Goal: Browse casually: Explore the website without a specific task or goal

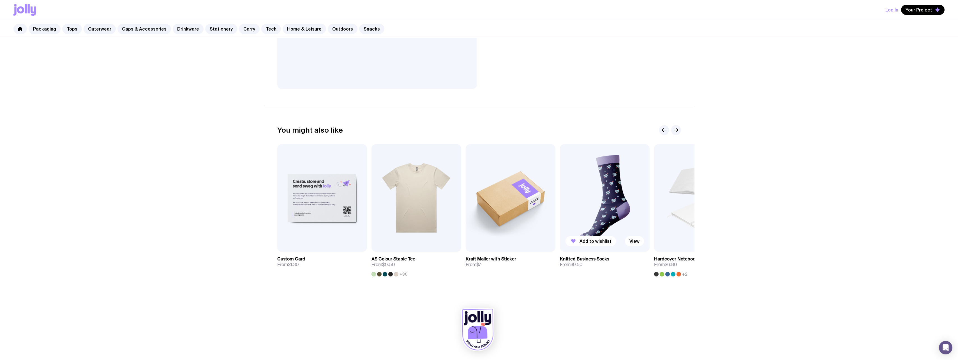
scroll to position [203, 0]
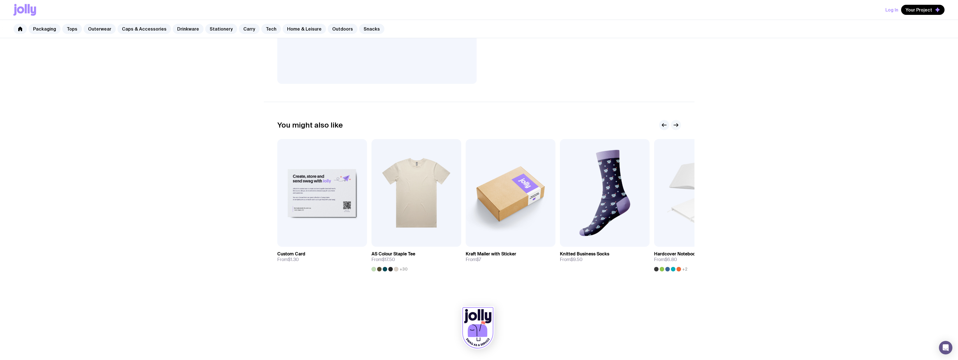
click at [678, 126] on icon "button" at bounding box center [675, 125] width 7 height 7
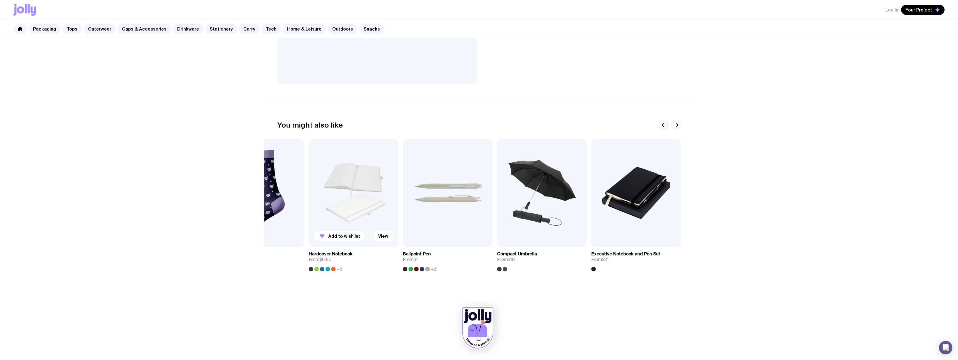
click at [346, 235] on span "Add to wishlist" at bounding box center [344, 236] width 32 height 6
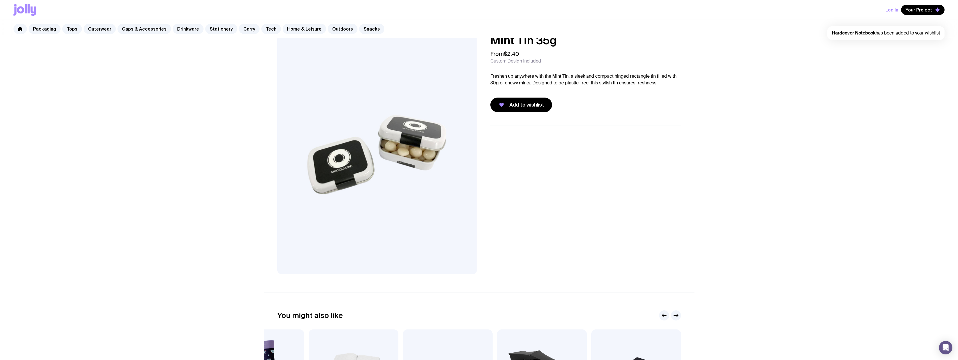
scroll to position [0, 0]
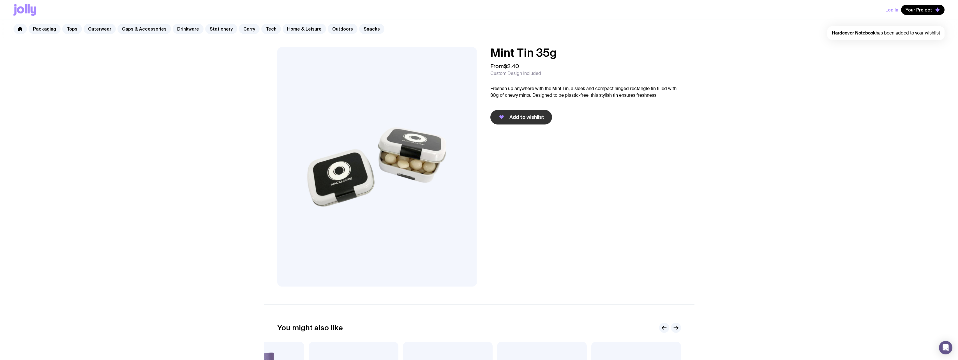
click at [528, 121] on button "Add to wishlist" at bounding box center [521, 117] width 62 height 15
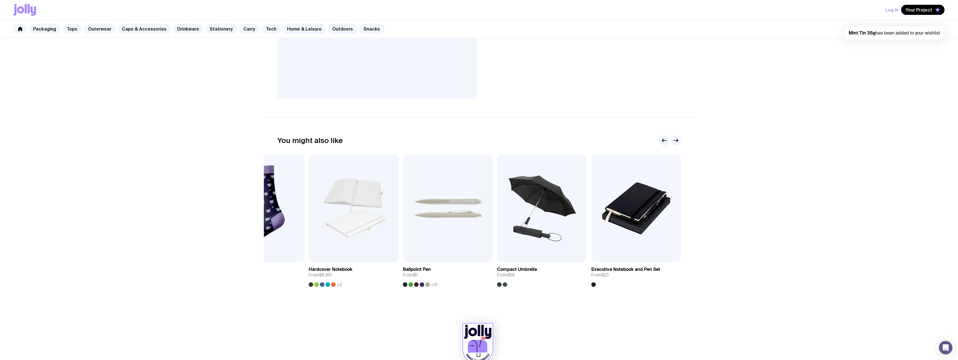
scroll to position [203, 0]
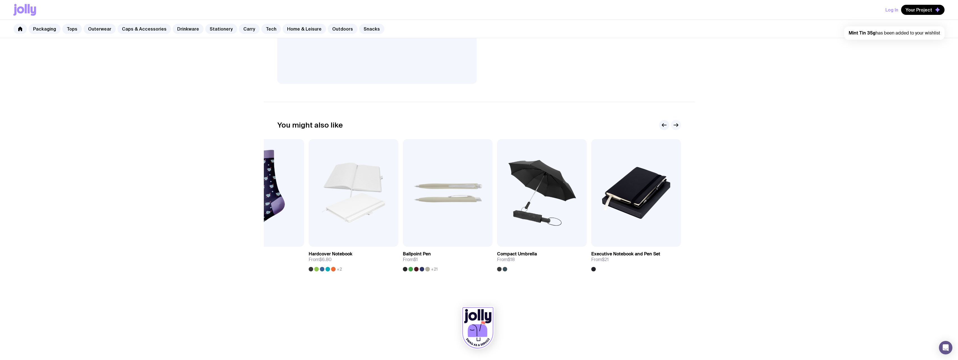
click at [678, 124] on icon "button" at bounding box center [675, 125] width 7 height 7
click at [677, 126] on icon "button" at bounding box center [675, 125] width 7 height 7
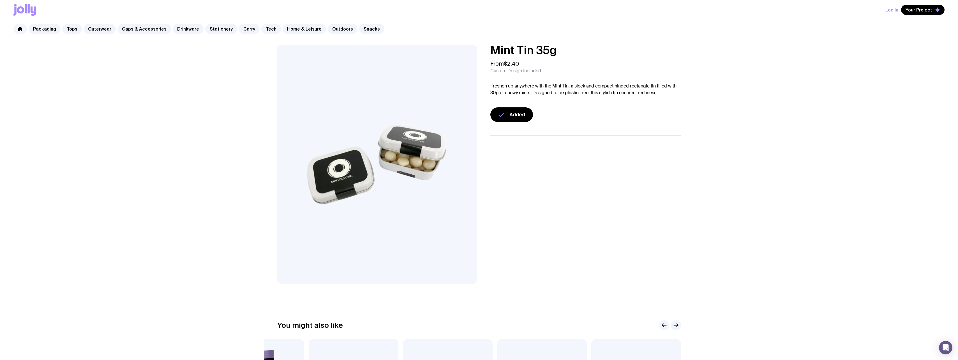
scroll to position [0, 0]
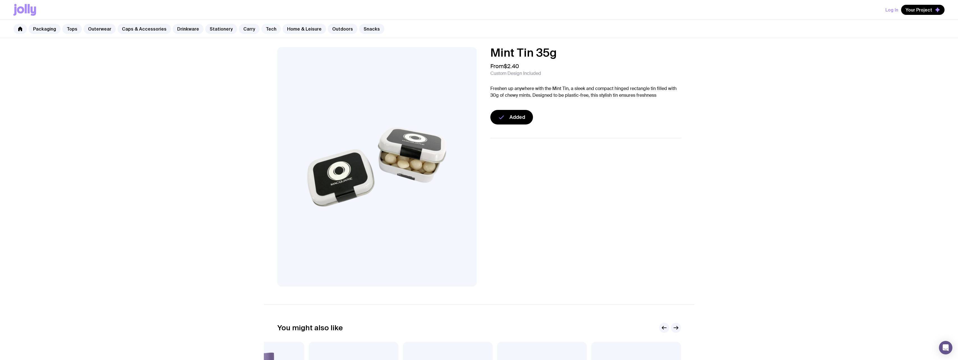
click at [263, 29] on link "Tech" at bounding box center [271, 29] width 20 height 10
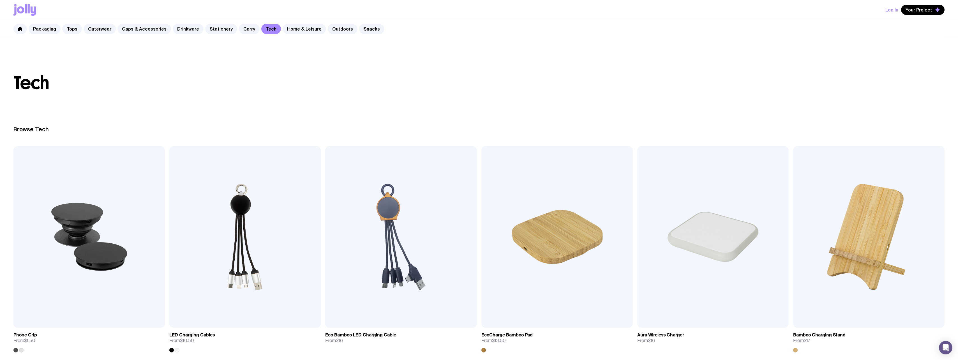
drag, startPoint x: 740, startPoint y: 307, endPoint x: 465, endPoint y: 120, distance: 332.6
click at [189, 31] on link "Drinkware" at bounding box center [188, 29] width 31 height 10
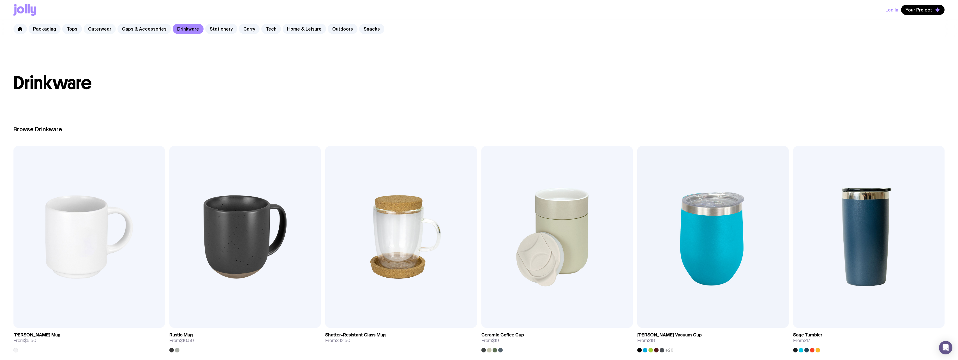
click at [92, 32] on link "Outerwear" at bounding box center [100, 29] width 32 height 10
